Goal: Information Seeking & Learning: Learn about a topic

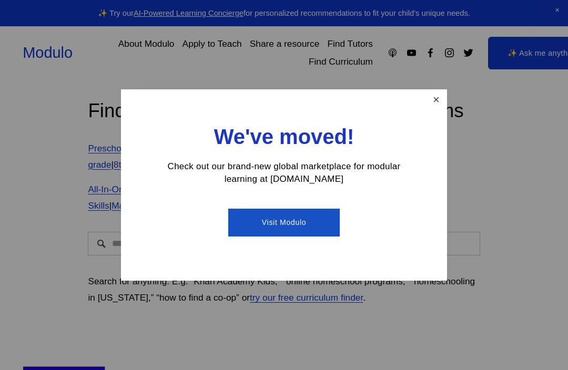
click at [428, 106] on link "Close" at bounding box center [436, 100] width 18 height 18
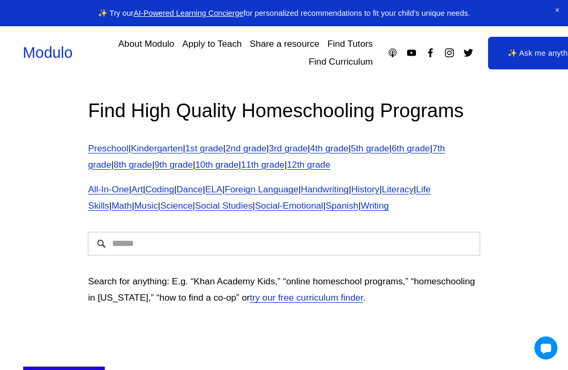
click at [103, 164] on link "7th grade" at bounding box center [266, 156] width 357 height 27
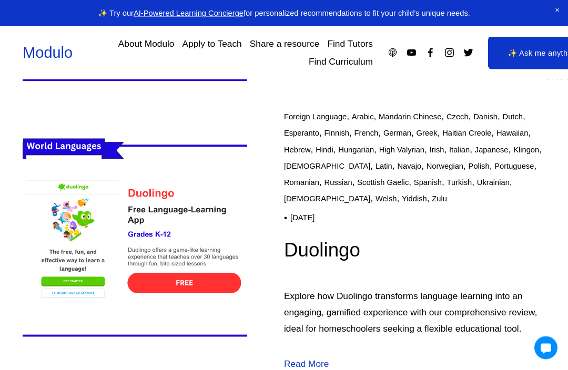
scroll to position [2129, 0]
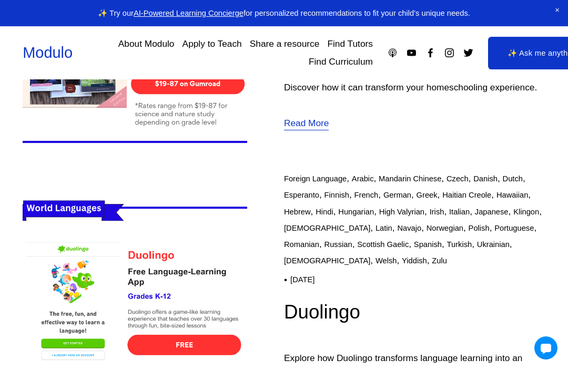
click at [554, 10] on span "Close Announcement" at bounding box center [558, 11] width 22 height 22
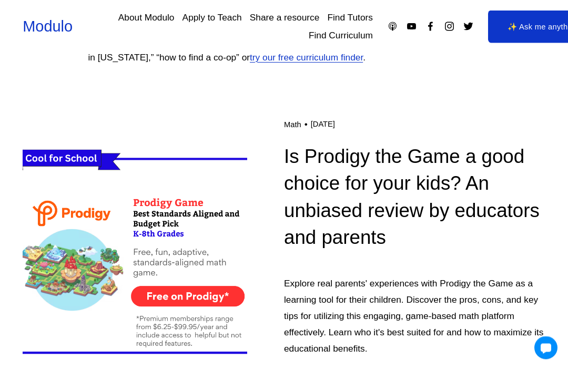
scroll to position [0, 0]
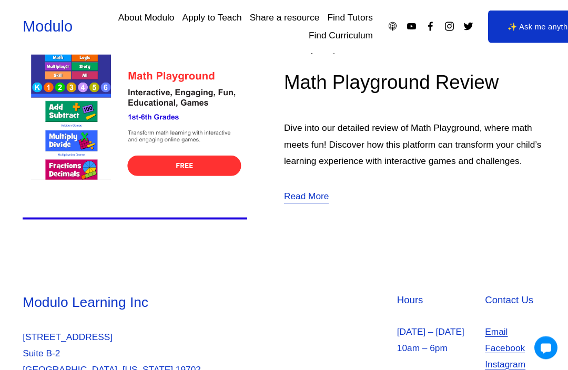
scroll to position [325, 0]
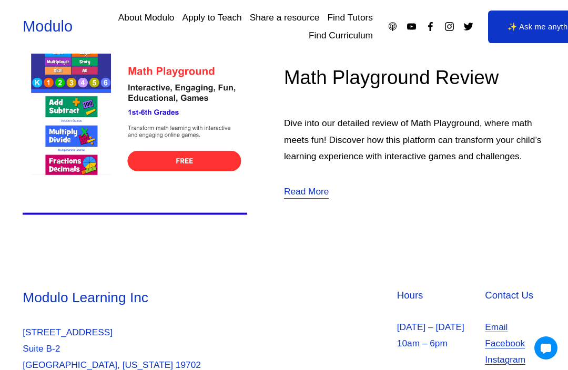
click at [181, 158] on img at bounding box center [135, 118] width 225 height 225
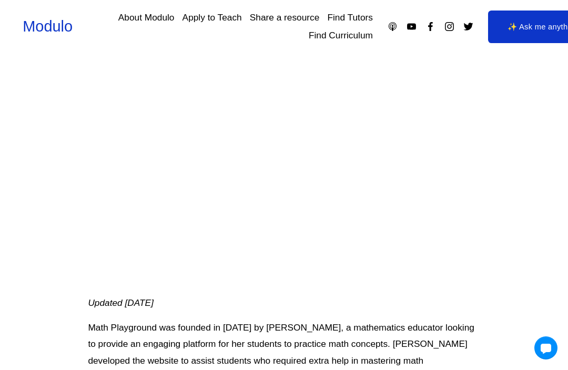
scroll to position [60, 0]
